Goal: Find specific page/section: Find specific page/section

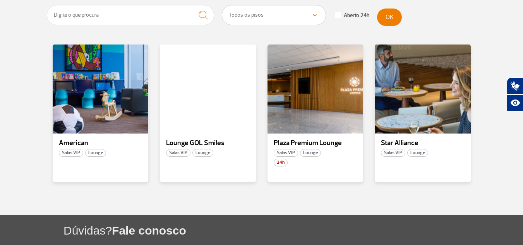
scroll to position [155, 0]
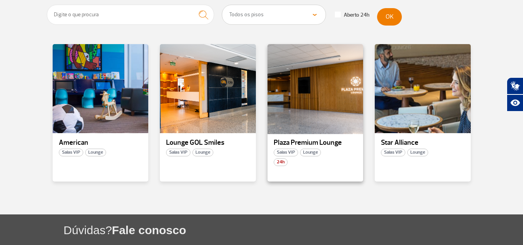
click at [313, 127] on div at bounding box center [315, 88] width 98 height 91
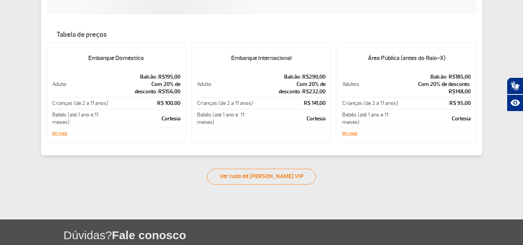
scroll to position [171, 0]
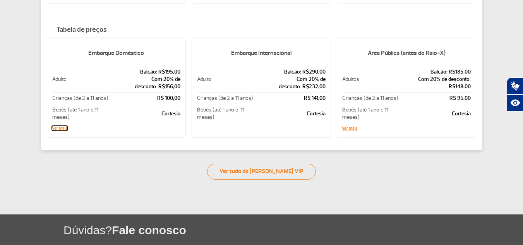
click at [63, 129] on button "Ver mais" at bounding box center [59, 128] width 15 height 5
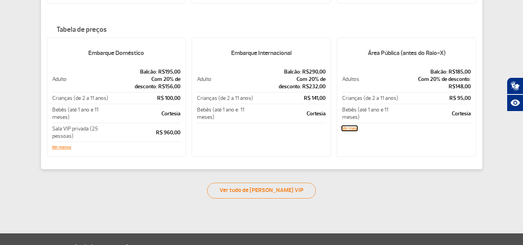
click at [355, 129] on button "Ver mais" at bounding box center [349, 128] width 15 height 5
click at [495, 137] on div "Plaza Premium Lounge Salas VIP Lounge 24H Parcerias: American Airlines e Air Fr…" at bounding box center [261, 32] width 523 height 331
click at [495, 51] on div "Plaza Premium Lounge Salas VIP Lounge 24H Parcerias: American Airlines e Air Fr…" at bounding box center [261, 32] width 523 height 331
click at [32, 56] on div "Plaza Premium Lounge Salas VIP Lounge 24H Parcerias: American Airlines e Air Fr…" at bounding box center [261, 32] width 523 height 331
click at [253, 190] on link "Ver tudo de [PERSON_NAME] VIP" at bounding box center [261, 191] width 109 height 16
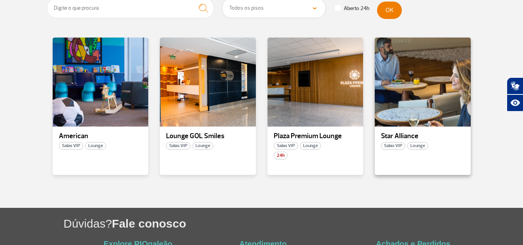
scroll to position [149, 0]
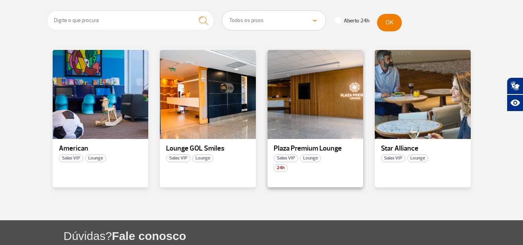
click at [283, 168] on span "24h" at bounding box center [281, 168] width 14 height 8
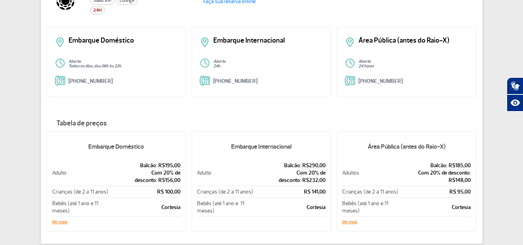
scroll to position [39, 0]
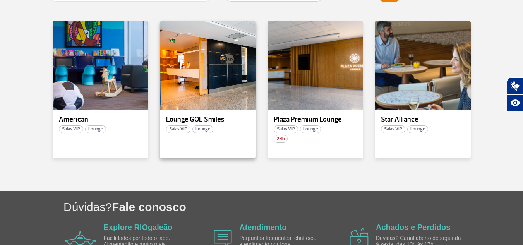
scroll to position [188, 0]
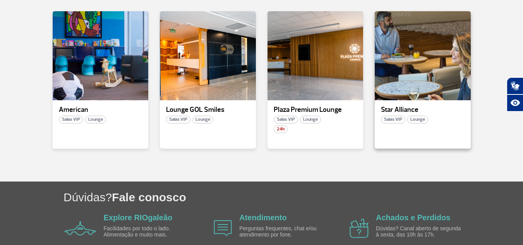
click at [398, 110] on p "Star Alliance" at bounding box center [423, 110] width 84 height 8
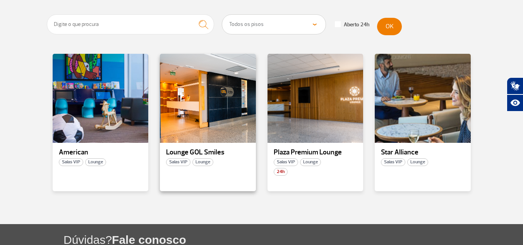
scroll to position [226, 0]
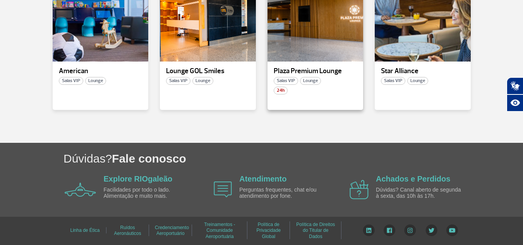
click at [283, 72] on p "Plaza Premium Lounge" at bounding box center [316, 71] width 84 height 8
